Goal: Navigation & Orientation: Find specific page/section

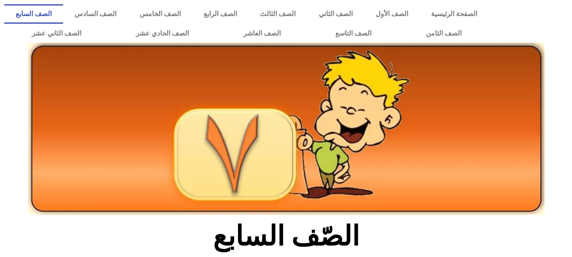
scroll to position [199, 0]
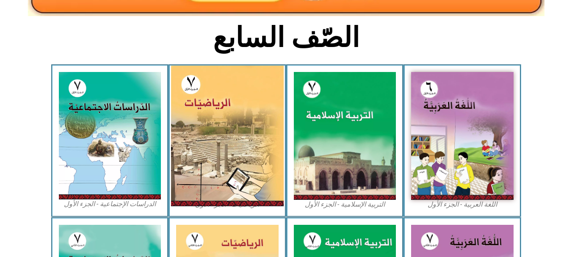
drag, startPoint x: 0, startPoint y: 0, endPoint x: 212, endPoint y: 109, distance: 238.4
click at [212, 109] on img at bounding box center [227, 136] width 113 height 141
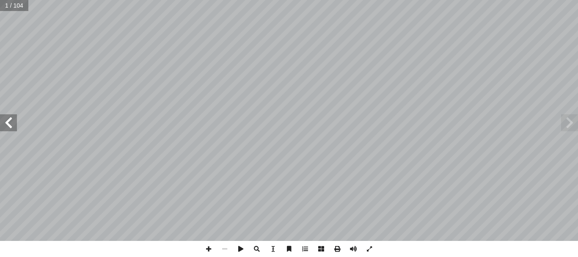
click at [14, 127] on span at bounding box center [8, 122] width 17 height 17
click at [15, 119] on span at bounding box center [8, 122] width 17 height 17
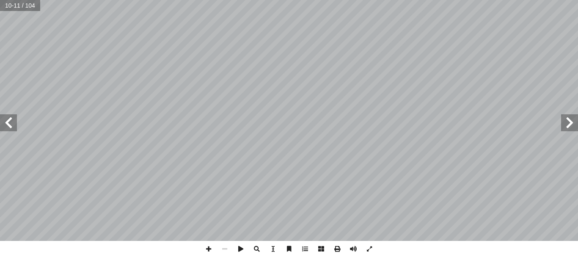
click at [15, 126] on span at bounding box center [8, 122] width 17 height 17
click at [215, 246] on span at bounding box center [209, 249] width 16 height 16
